Goal: Task Accomplishment & Management: Manage account settings

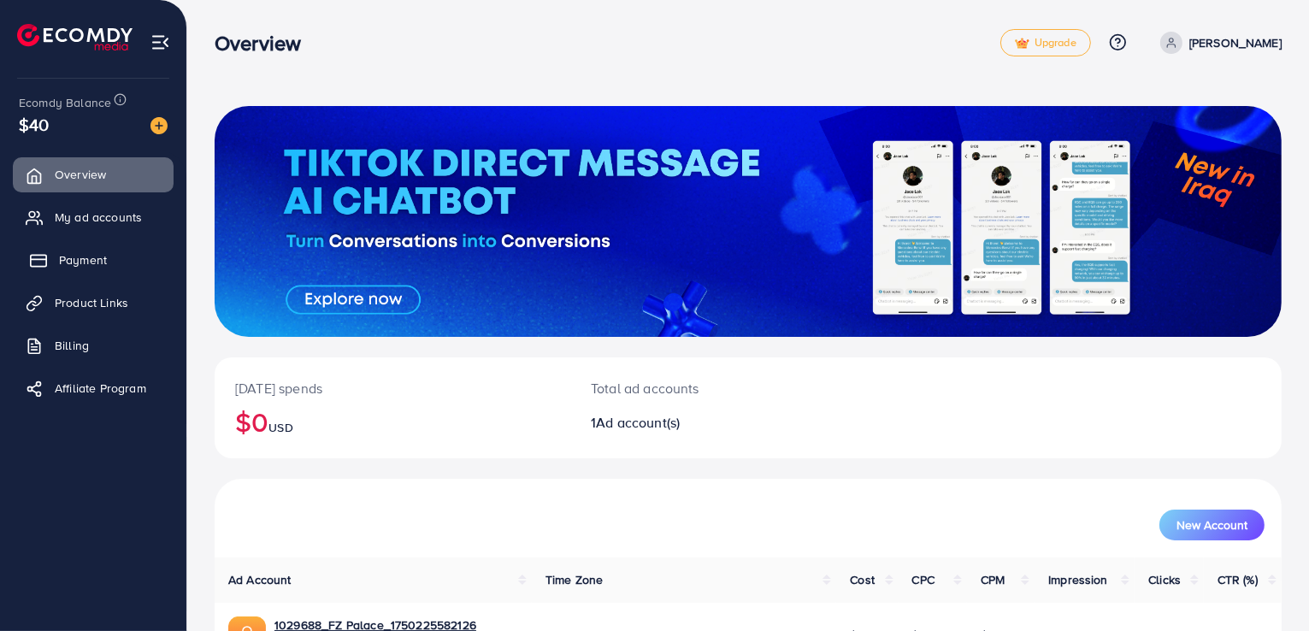
click at [79, 257] on span "Payment" at bounding box center [83, 259] width 48 height 17
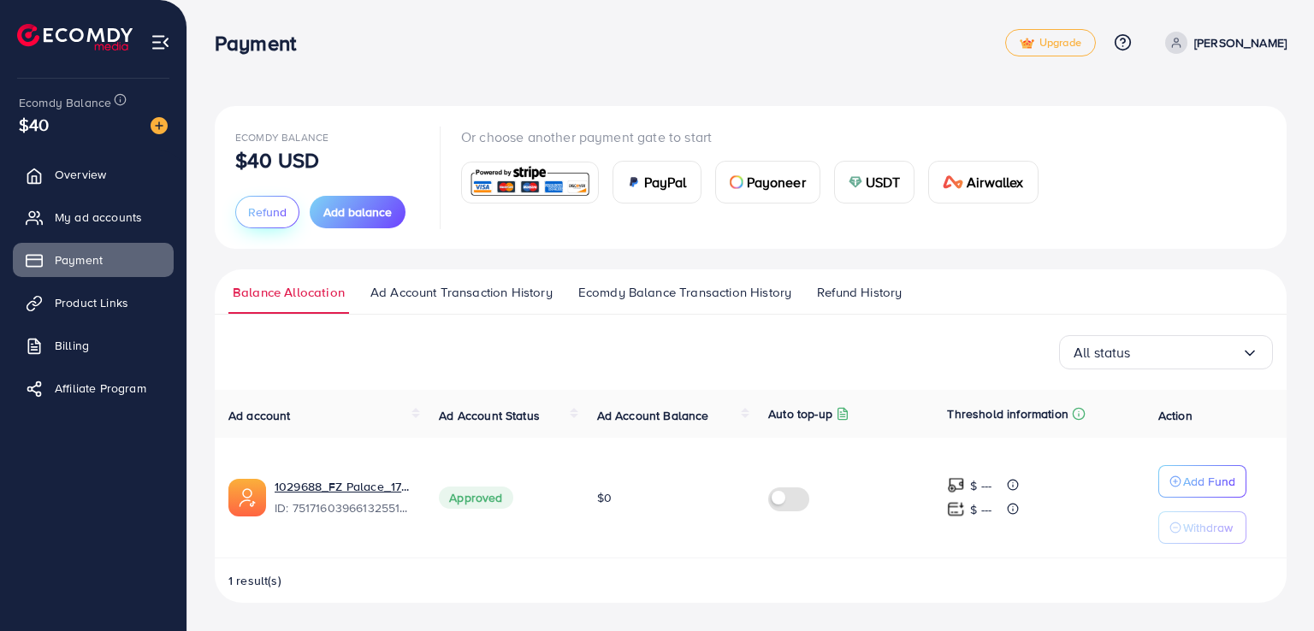
click at [262, 216] on span "Refund" at bounding box center [267, 212] width 38 height 17
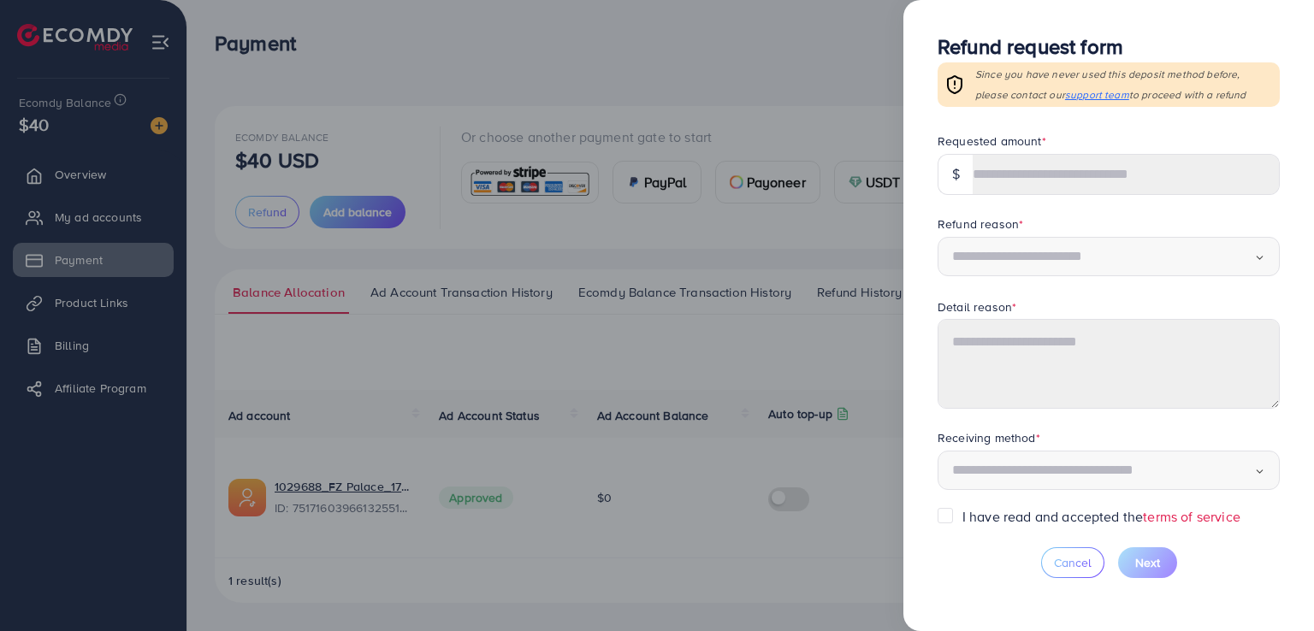
click at [482, 99] on div at bounding box center [657, 315] width 1314 height 631
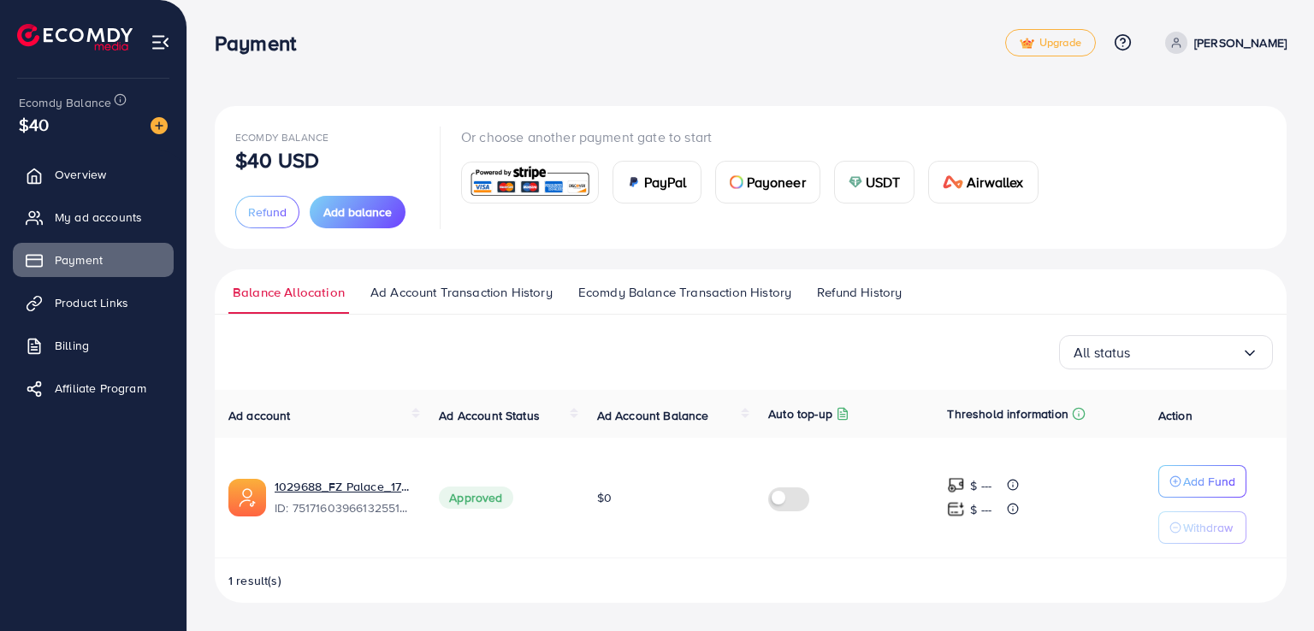
click at [559, 165] on img at bounding box center [530, 182] width 126 height 37
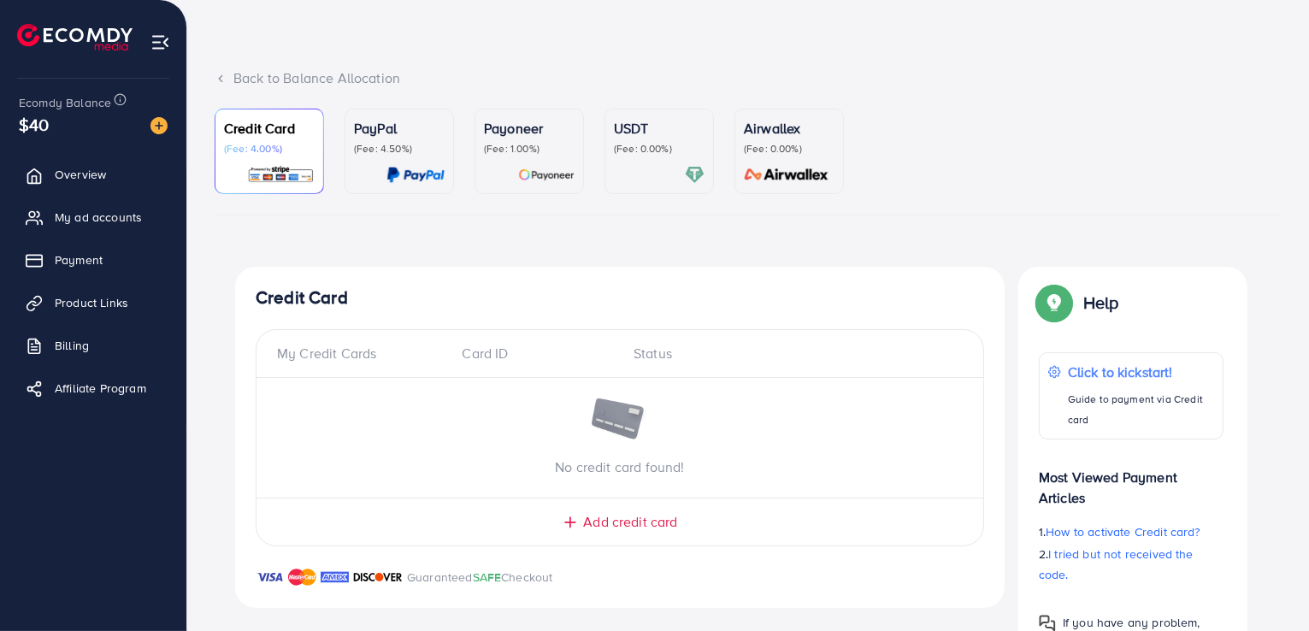
scroll to position [127, 0]
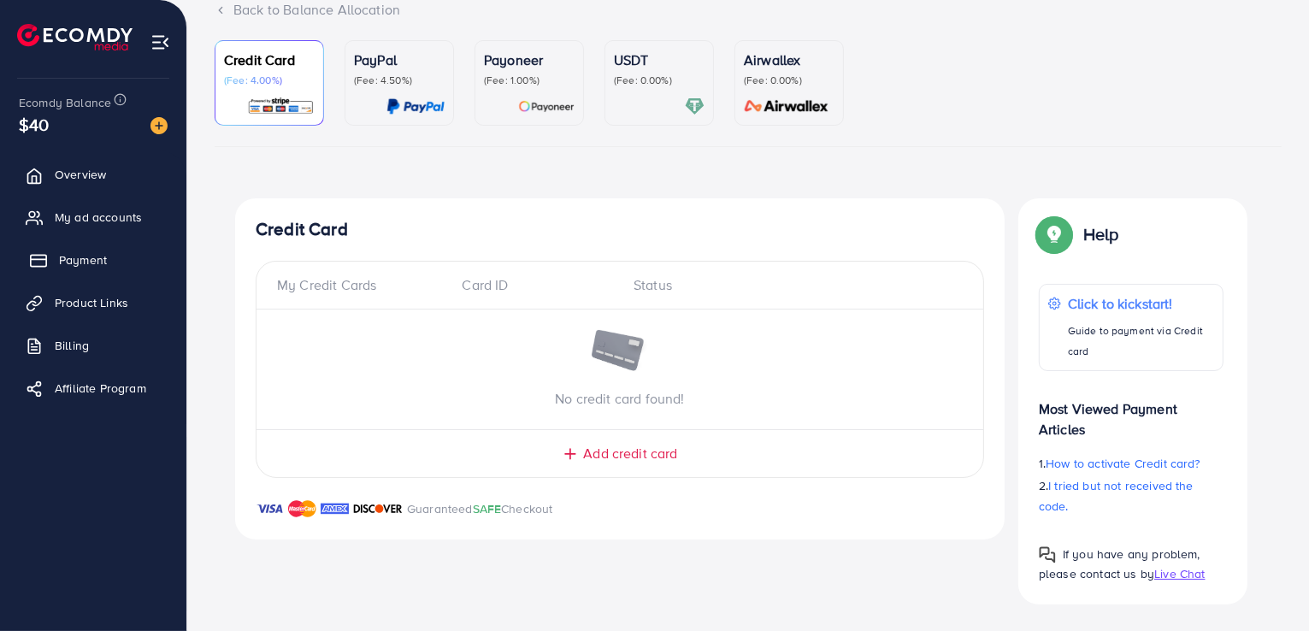
click at [104, 264] on span "Payment" at bounding box center [83, 259] width 48 height 17
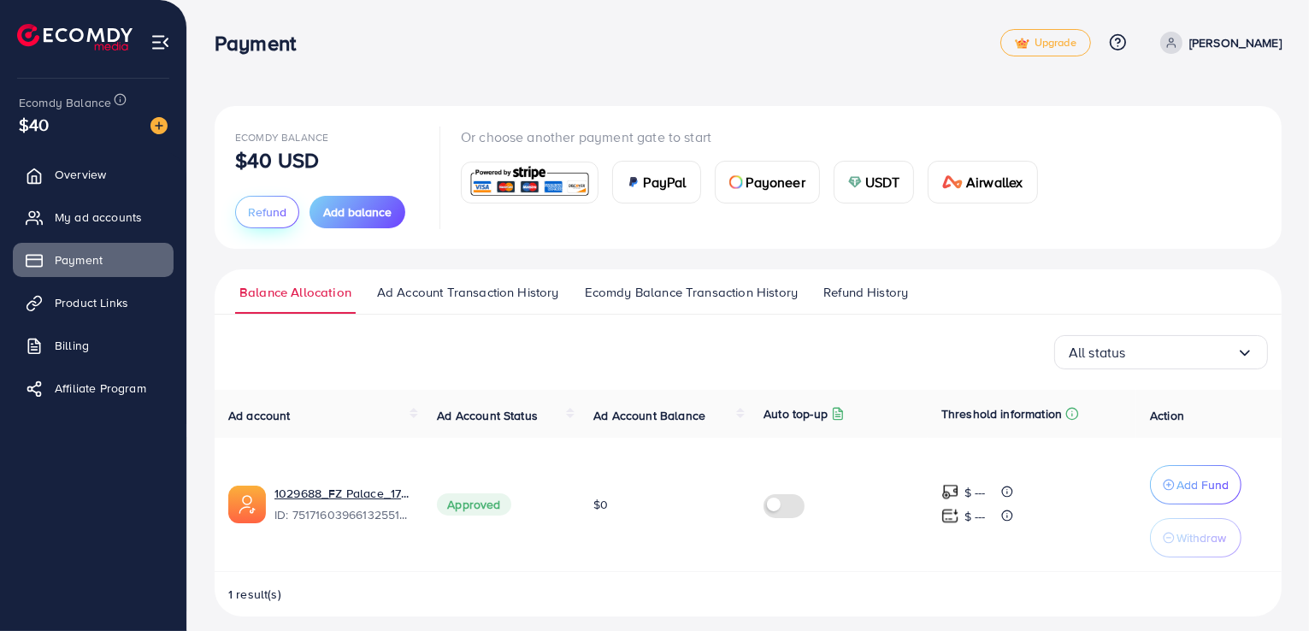
click at [248, 213] on span "Refund" at bounding box center [267, 212] width 38 height 17
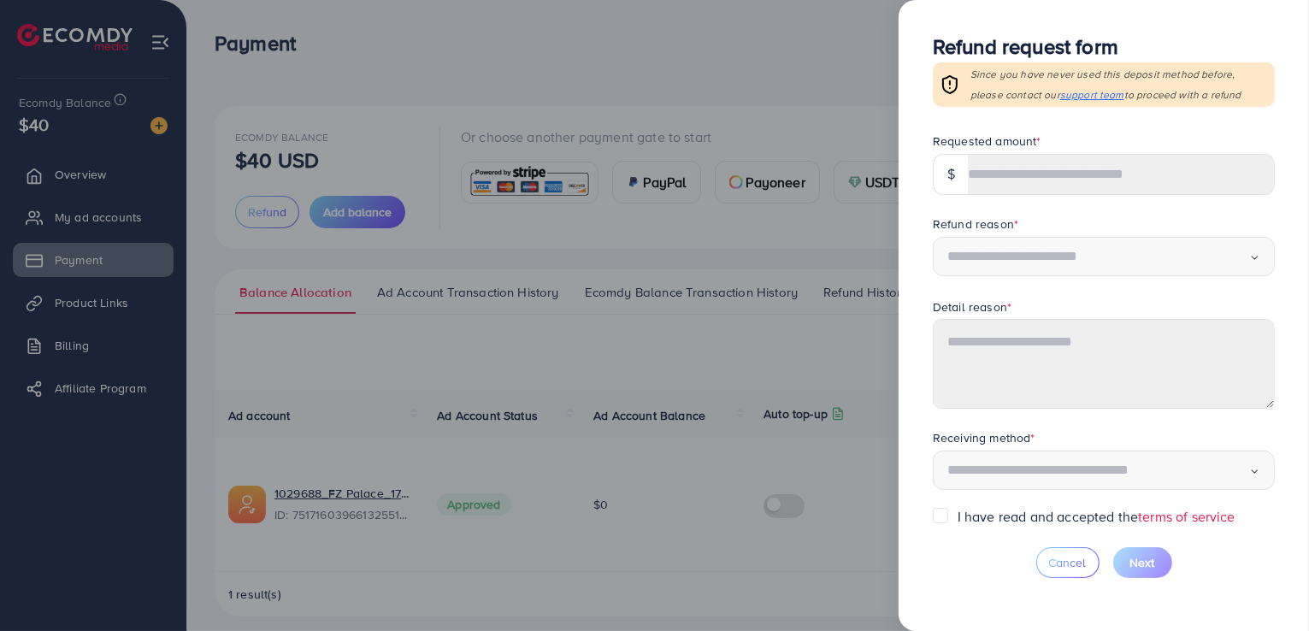
click at [1061, 95] on span "support team" at bounding box center [1093, 94] width 64 height 15
click at [820, 548] on div at bounding box center [654, 315] width 1309 height 631
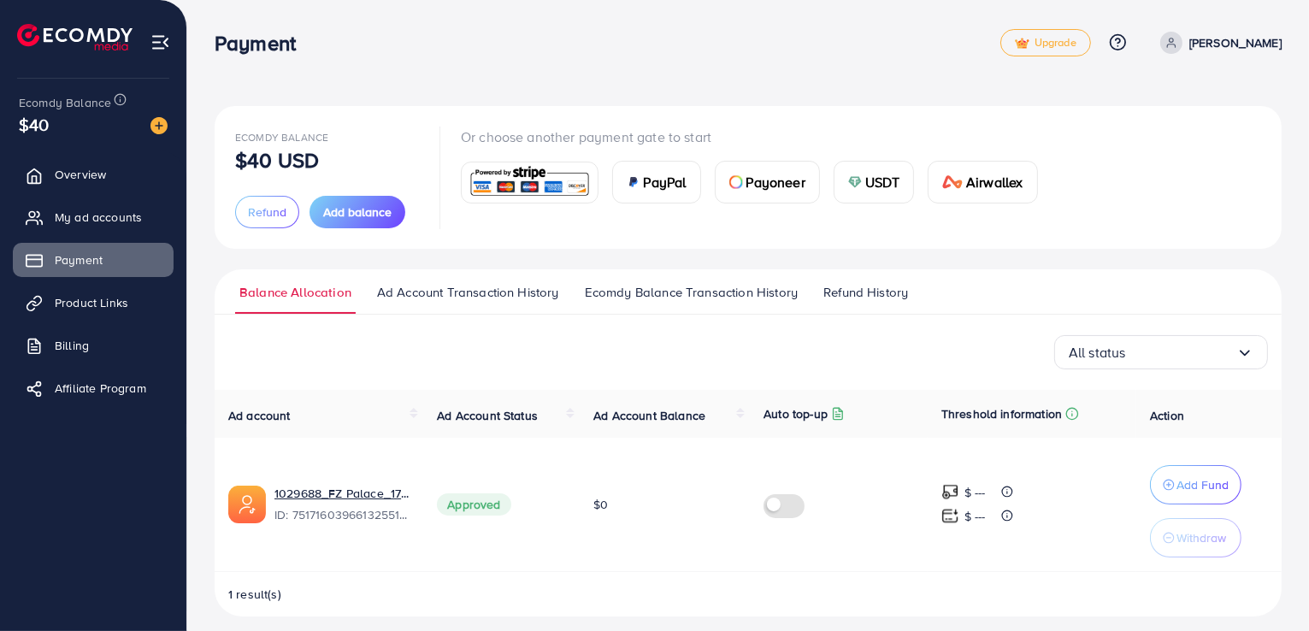
click at [742, 80] on div "Ecomdy Balance $40 USD Refund Add balance Or choose another payment gate to sta…" at bounding box center [748, 322] width 1122 height 644
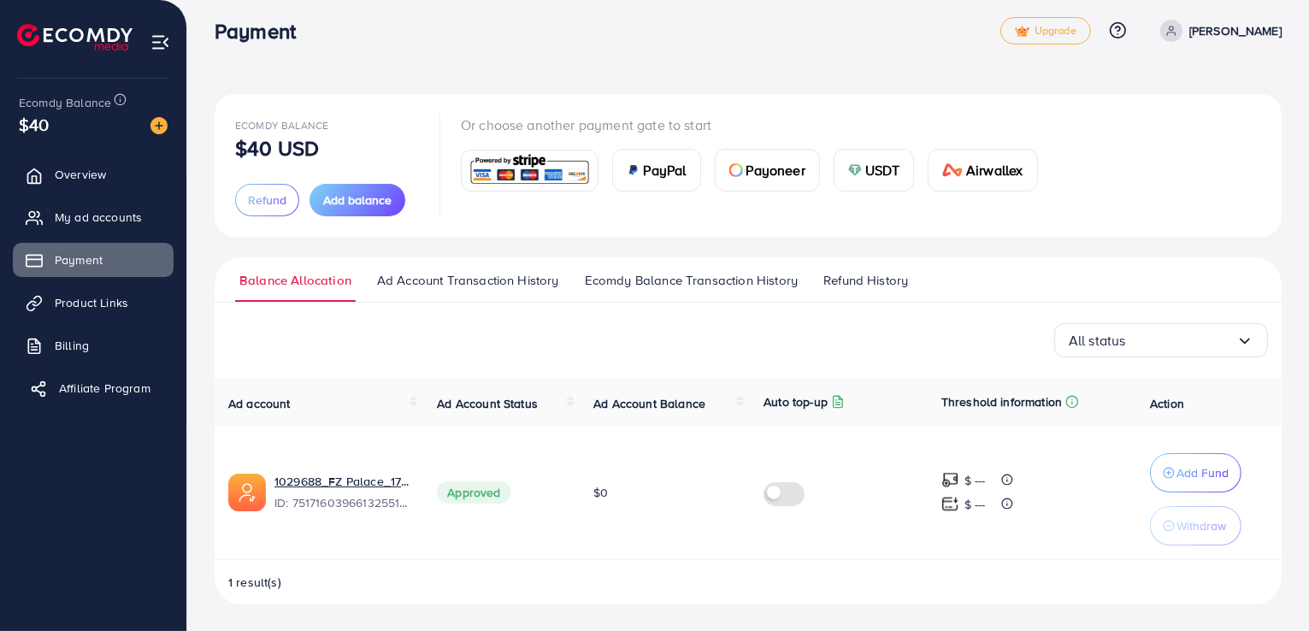
click at [129, 400] on link "Affiliate Program" at bounding box center [93, 388] width 161 height 34
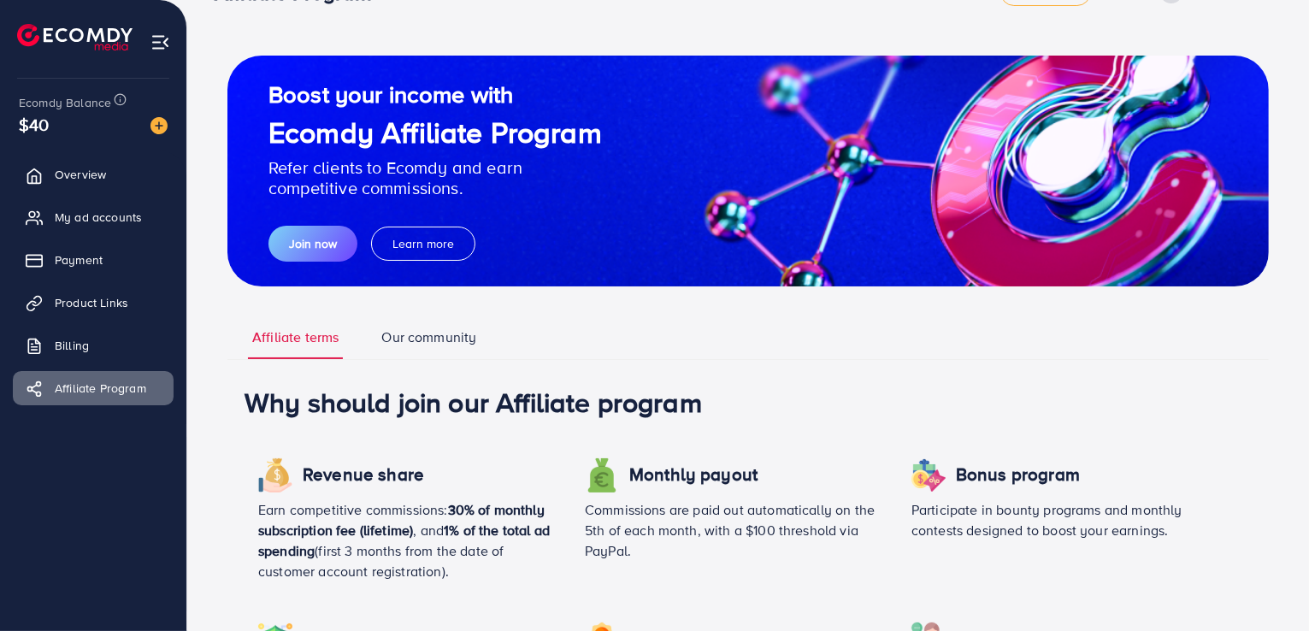
scroll to position [48, 0]
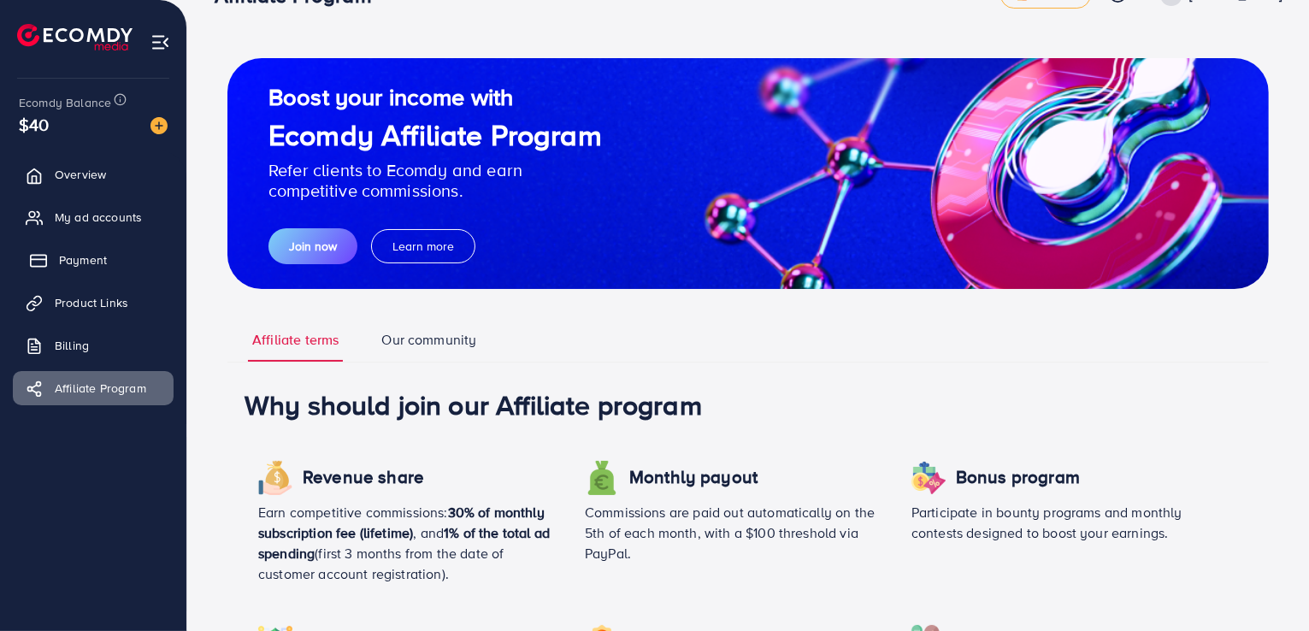
click at [120, 257] on link "Payment" at bounding box center [93, 260] width 161 height 34
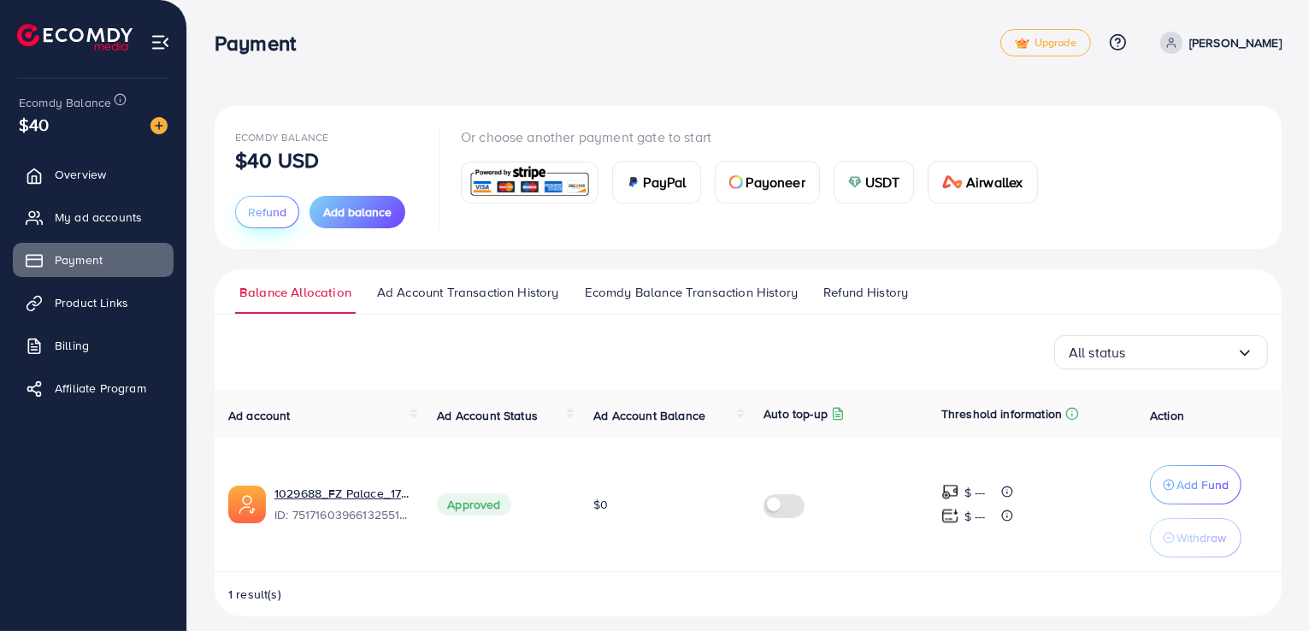
click at [270, 212] on span "Refund" at bounding box center [267, 212] width 38 height 17
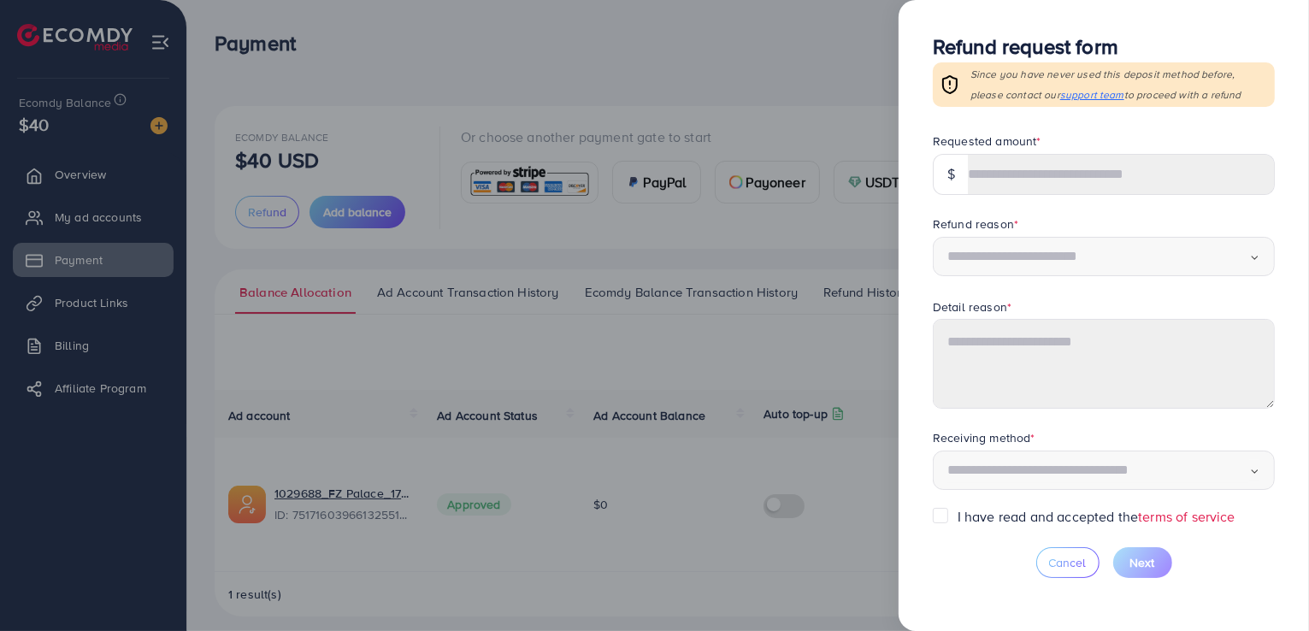
scroll to position [12, 0]
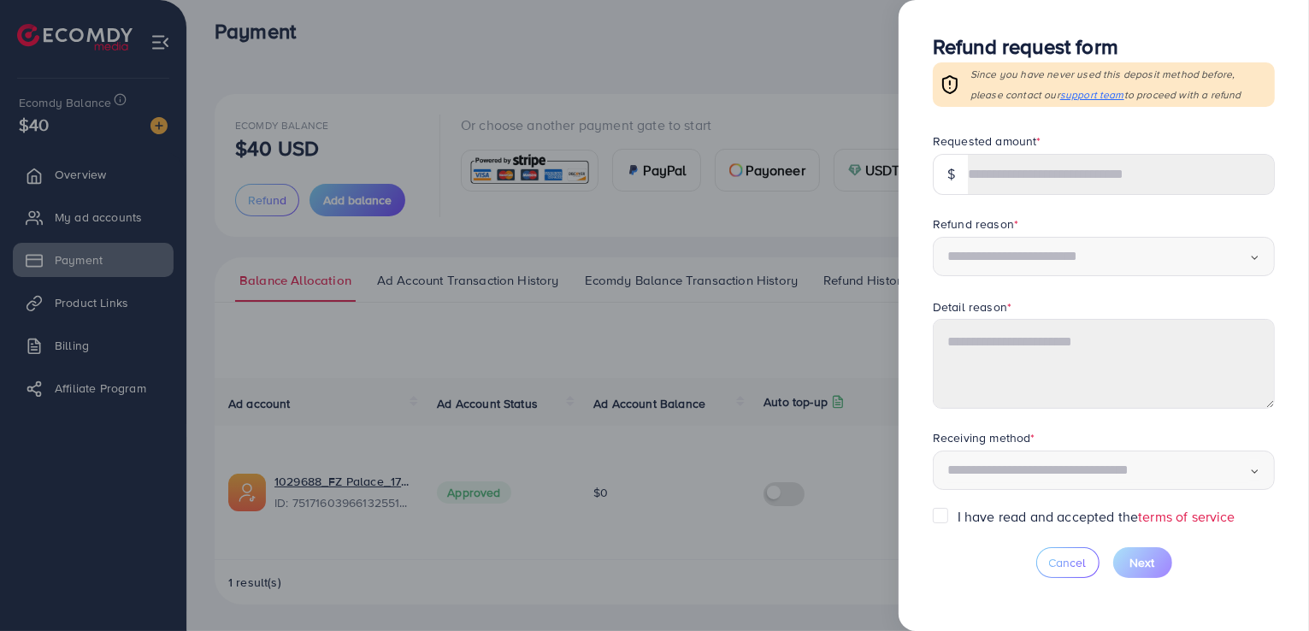
click at [821, 346] on div at bounding box center [654, 315] width 1309 height 631
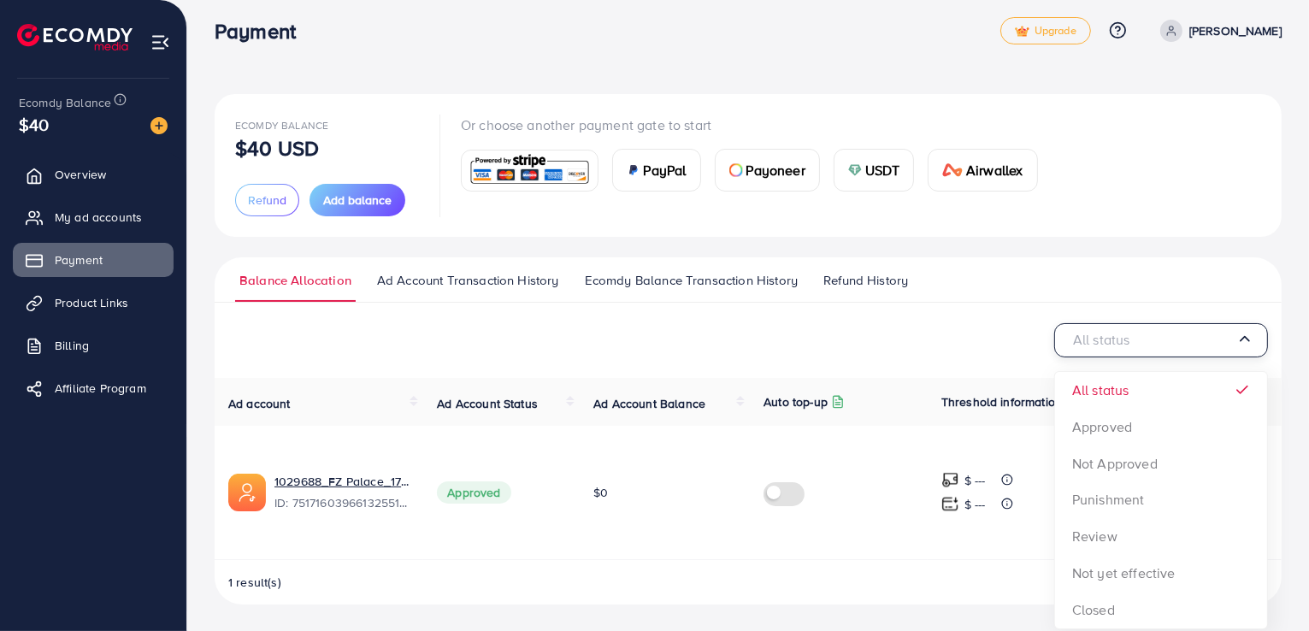
click at [1200, 333] on input "Search for option" at bounding box center [1153, 341] width 168 height 27
